Goal: Information Seeking & Learning: Find contact information

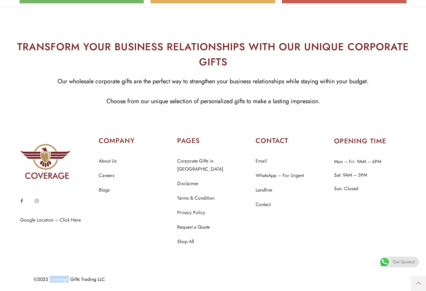
scroll to position [3172, 0]
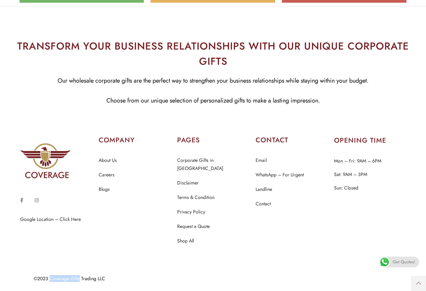
drag, startPoint x: 51, startPoint y: 284, endPoint x: 80, endPoint y: 278, distance: 30.0
click at [80, 278] on div "©2023 Coverage Gifts Trading LLC" at bounding box center [208, 278] width 348 height 5
copy div "Coverage Gifts"
click at [242, 106] on p "Choose from our unique selection of personalized gifts to make a lasting impres…" at bounding box center [213, 100] width 416 height 10
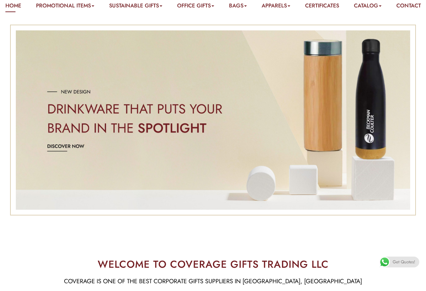
scroll to position [0, 0]
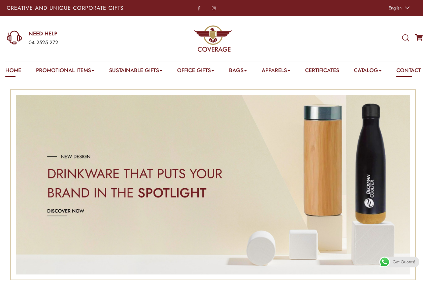
click at [396, 77] on link "Contact" at bounding box center [408, 71] width 25 height 10
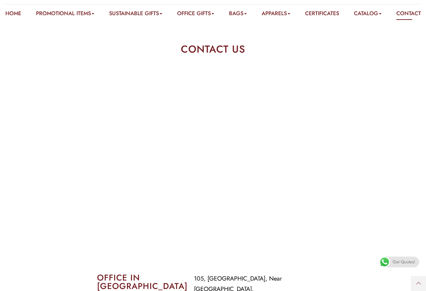
scroll to position [168, 0]
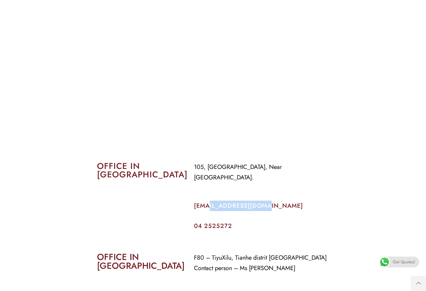
drag, startPoint x: 271, startPoint y: 206, endPoint x: 207, endPoint y: 204, distance: 64.0
click at [207, 204] on p "[EMAIL_ADDRESS][DOMAIN_NAME]" at bounding box center [261, 205] width 135 height 10
copy link "@[DOMAIN_NAME]"
